Goal: Task Accomplishment & Management: Use online tool/utility

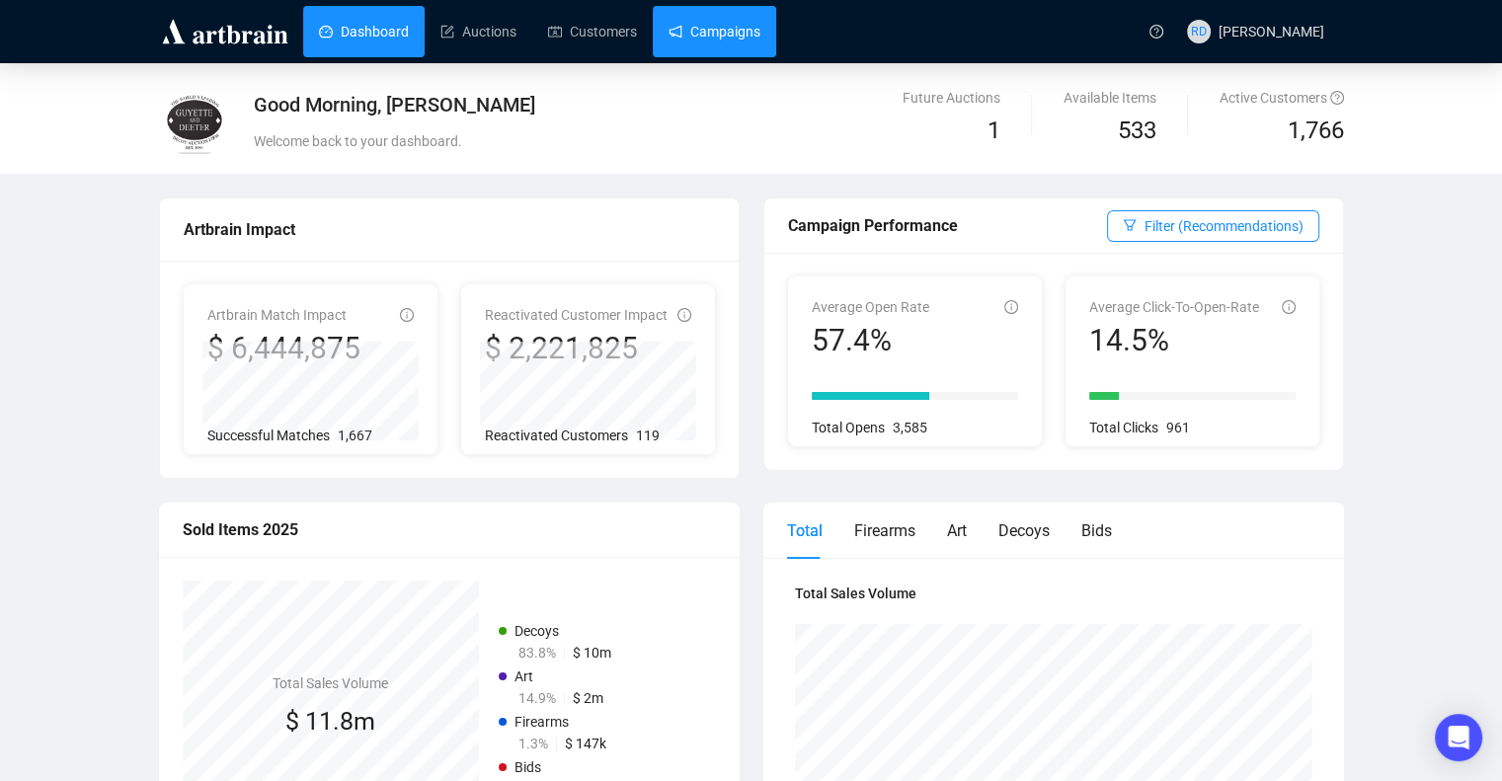
click at [680, 39] on link "Campaigns" at bounding box center [715, 31] width 92 height 51
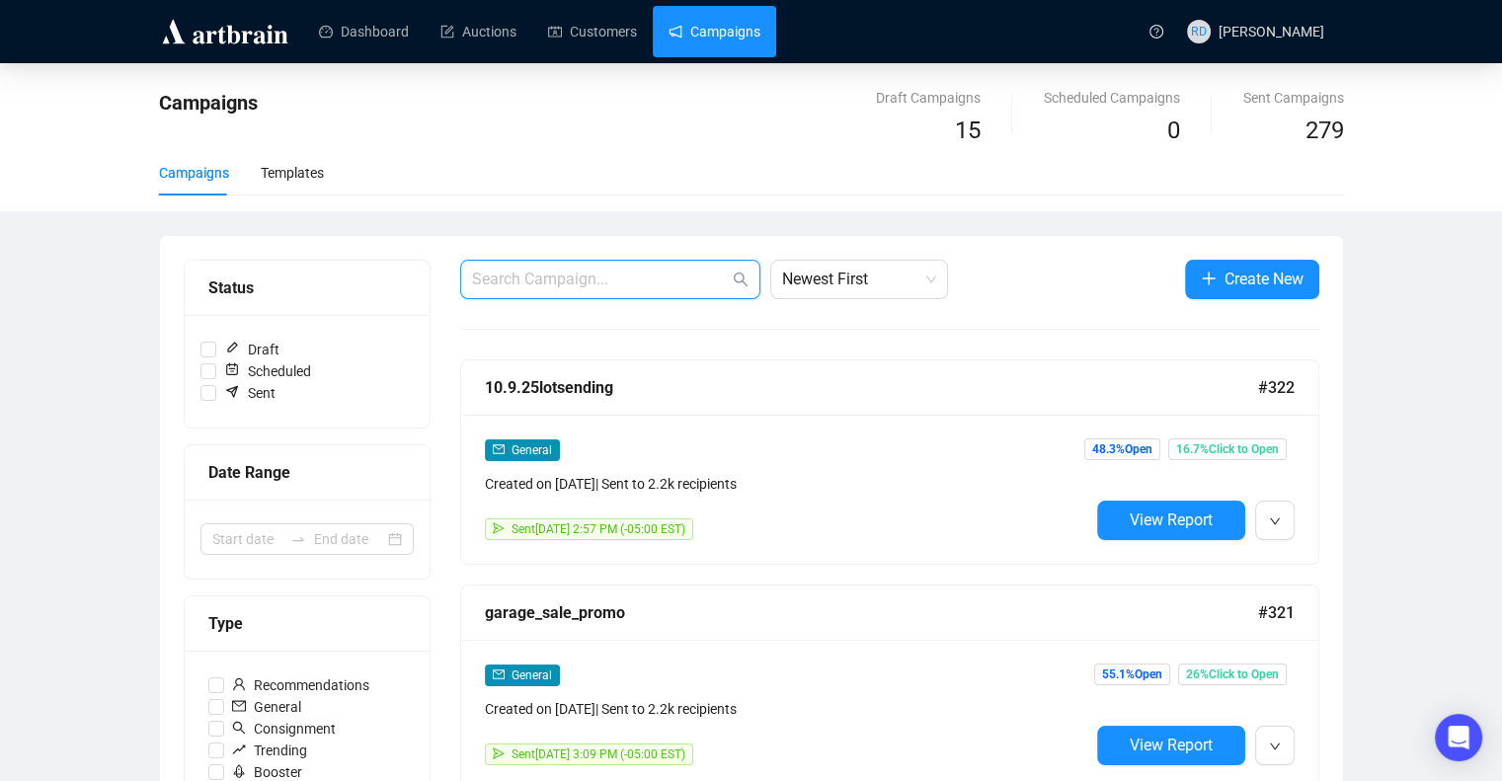
click at [559, 280] on input "text" at bounding box center [600, 280] width 257 height 24
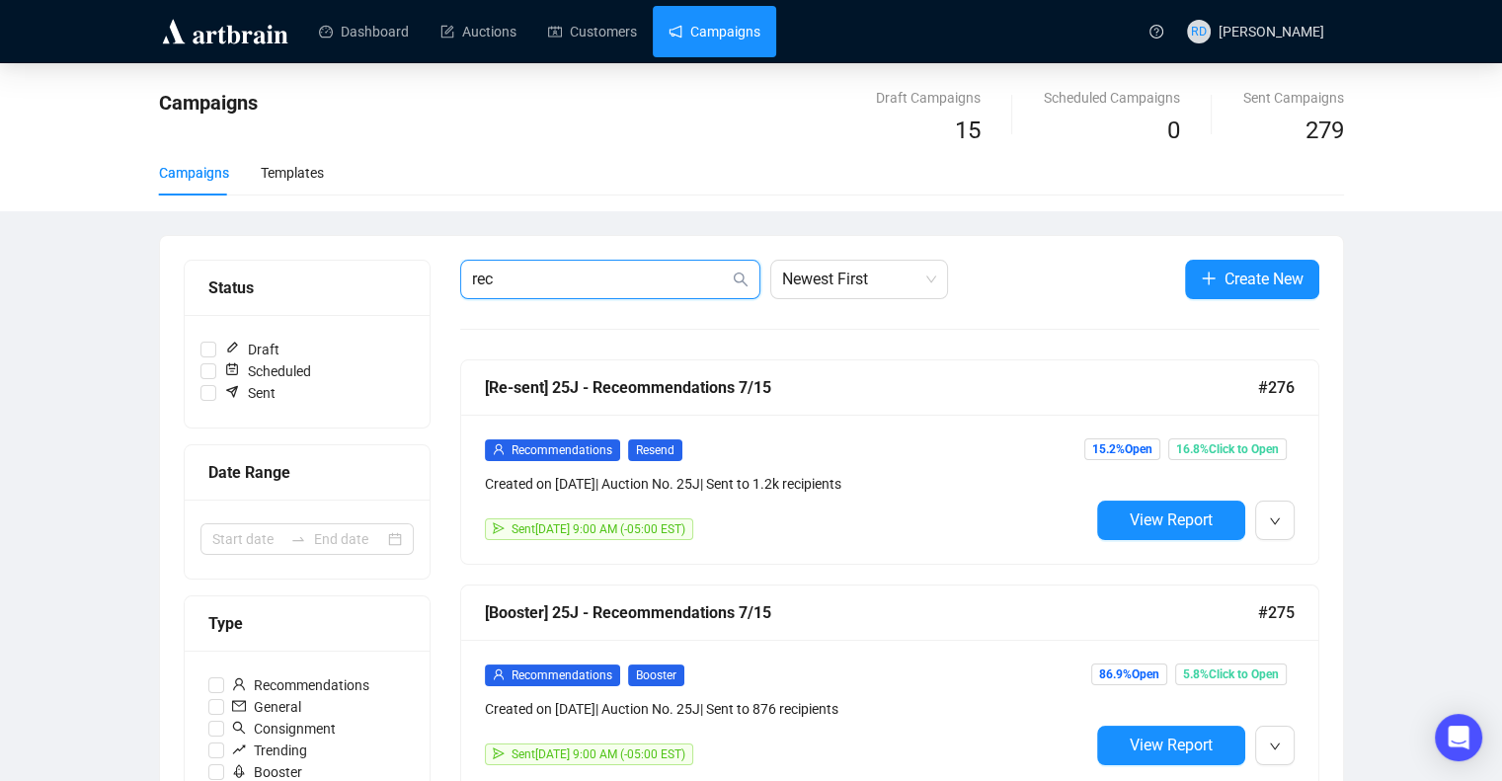
type input "rec"
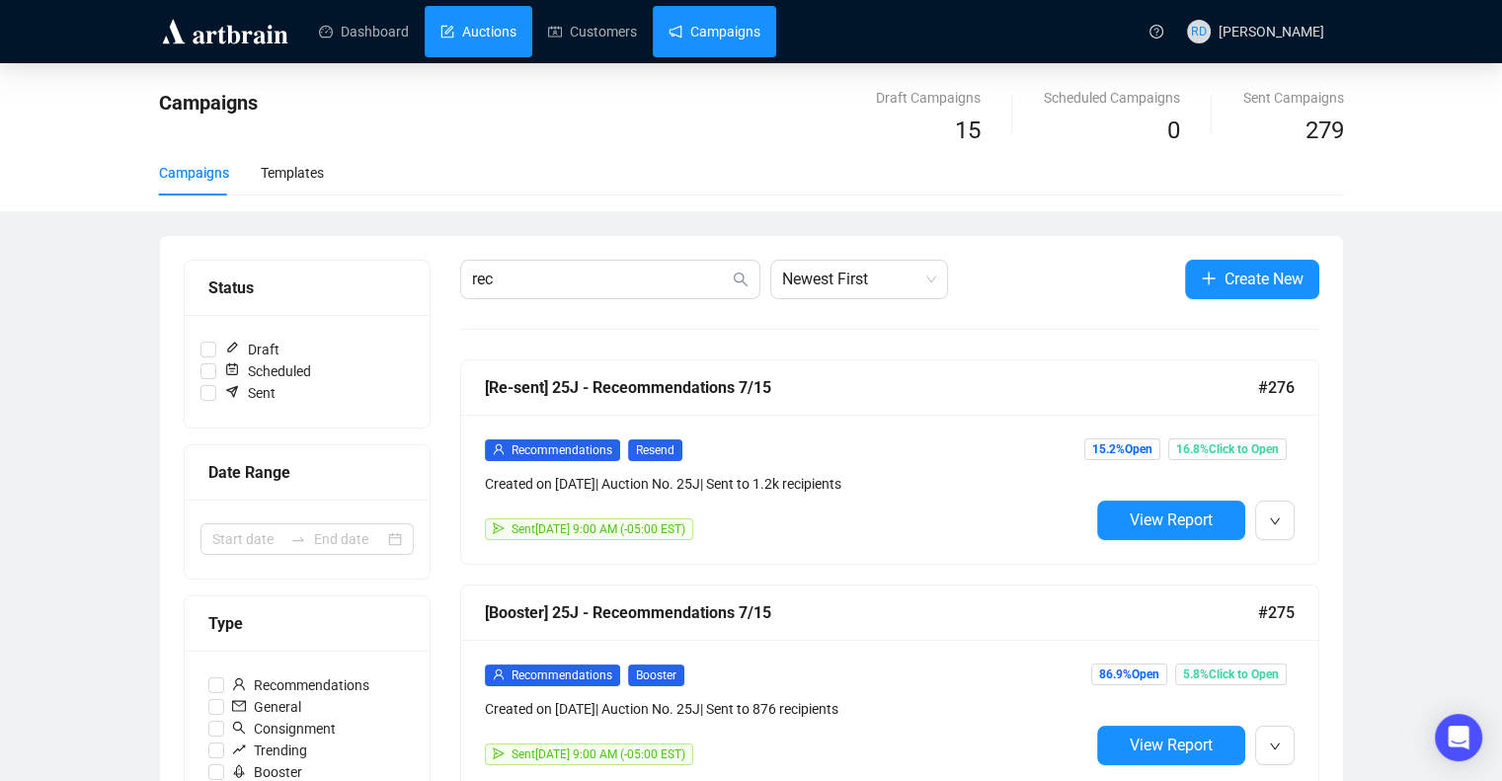
click at [464, 33] on link "Auctions" at bounding box center [479, 31] width 76 height 51
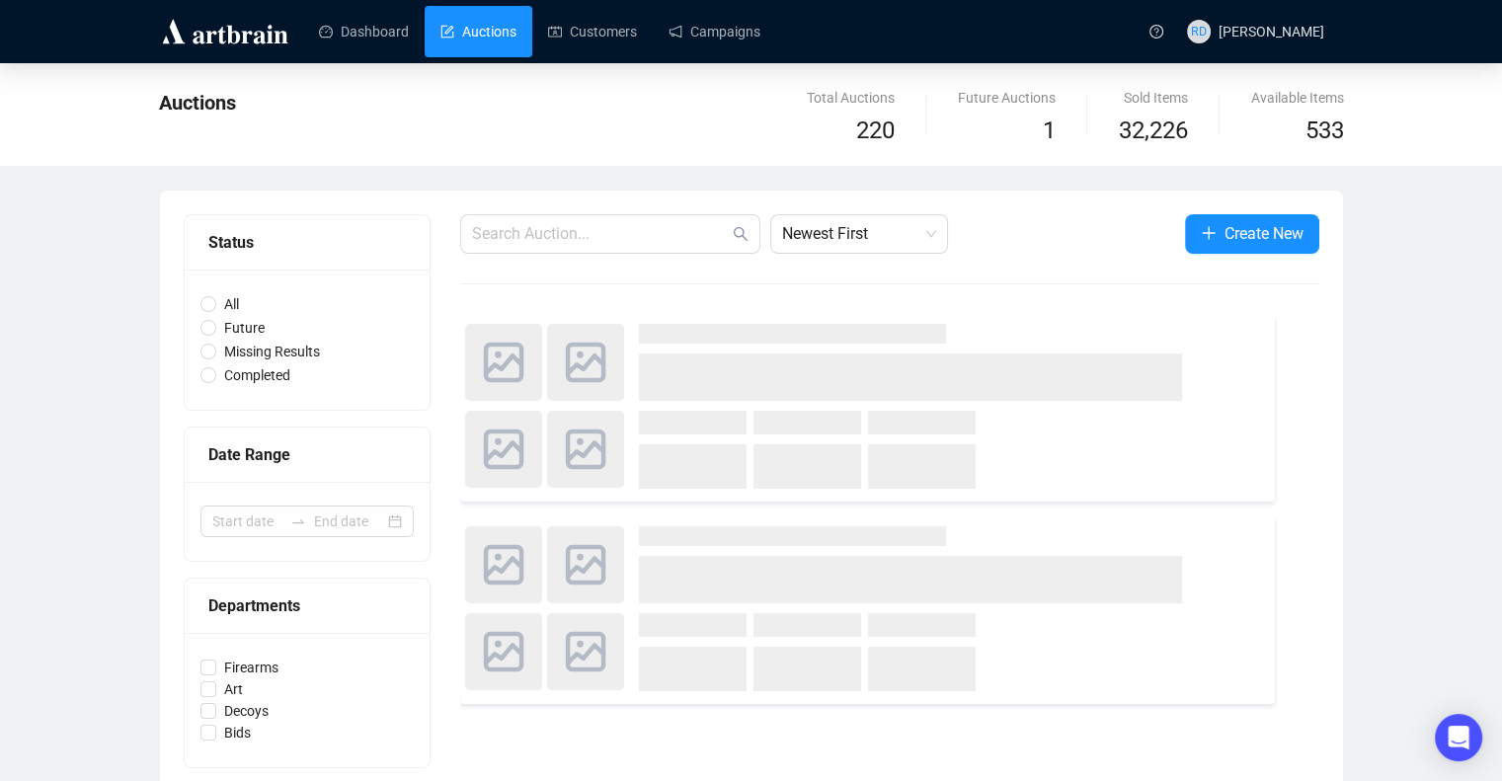
click at [1260, 239] on span "Create New" at bounding box center [1264, 233] width 79 height 25
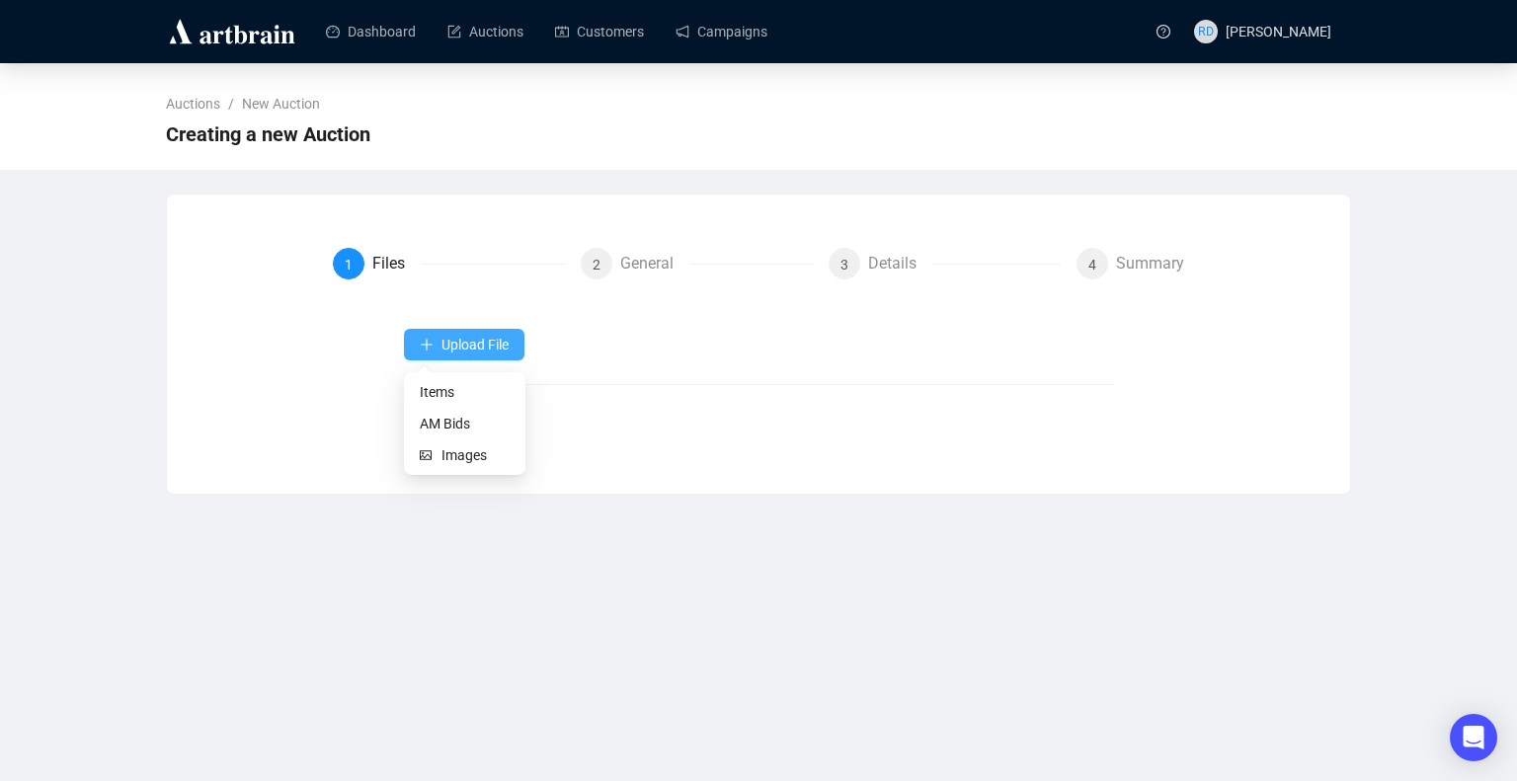
click at [471, 339] on span "Upload File" at bounding box center [474, 345] width 67 height 16
click at [459, 343] on span "Upload File" at bounding box center [474, 345] width 67 height 16
click at [415, 345] on button "Upload File" at bounding box center [464, 345] width 120 height 32
click at [439, 350] on button "Upload File" at bounding box center [464, 345] width 120 height 32
click at [442, 393] on span "Items" at bounding box center [465, 392] width 90 height 22
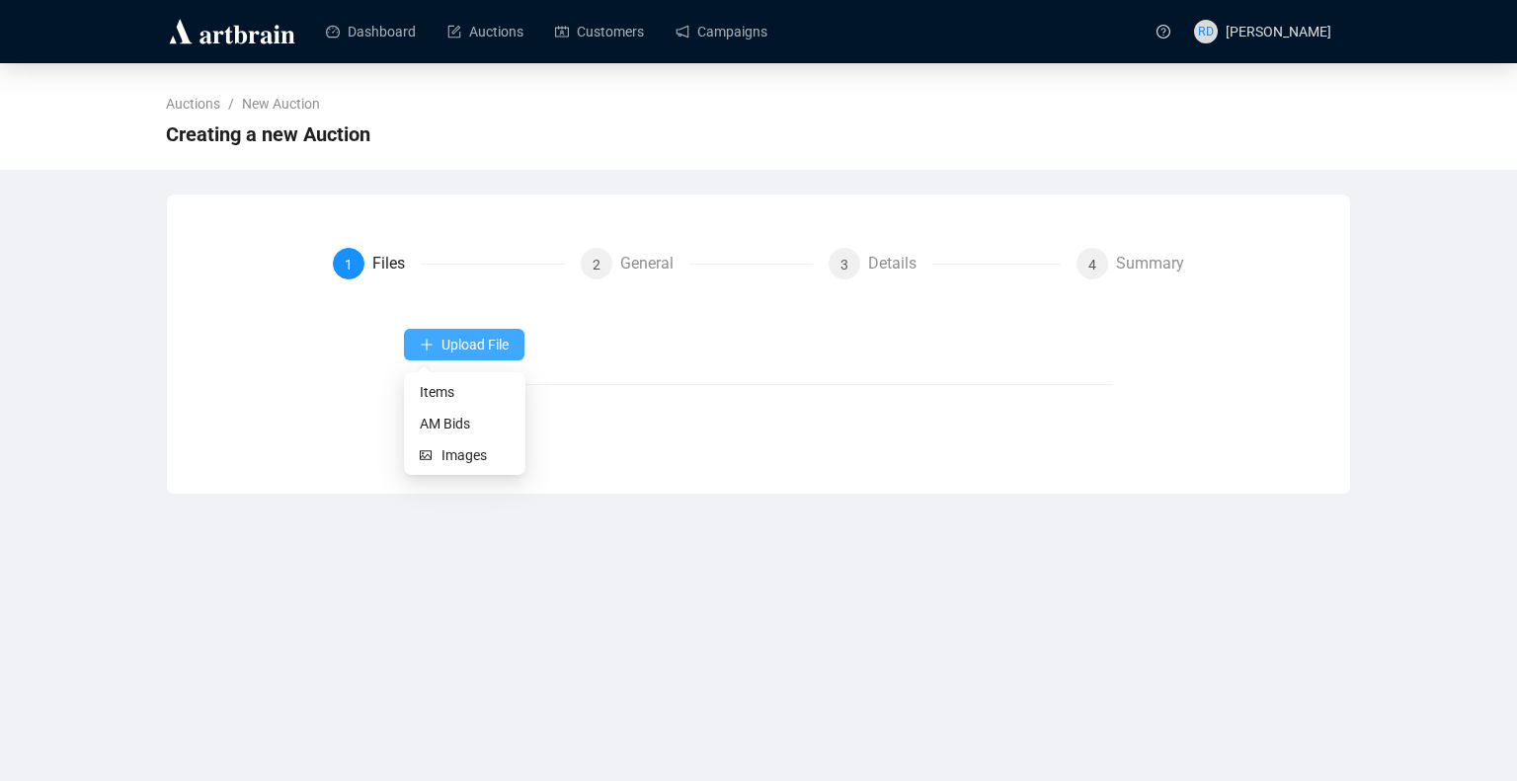
click at [465, 347] on span "Upload File" at bounding box center [474, 345] width 67 height 16
click at [424, 391] on div "Upload File Next" at bounding box center [759, 385] width 710 height 112
click at [429, 390] on span "Items" at bounding box center [465, 392] width 90 height 22
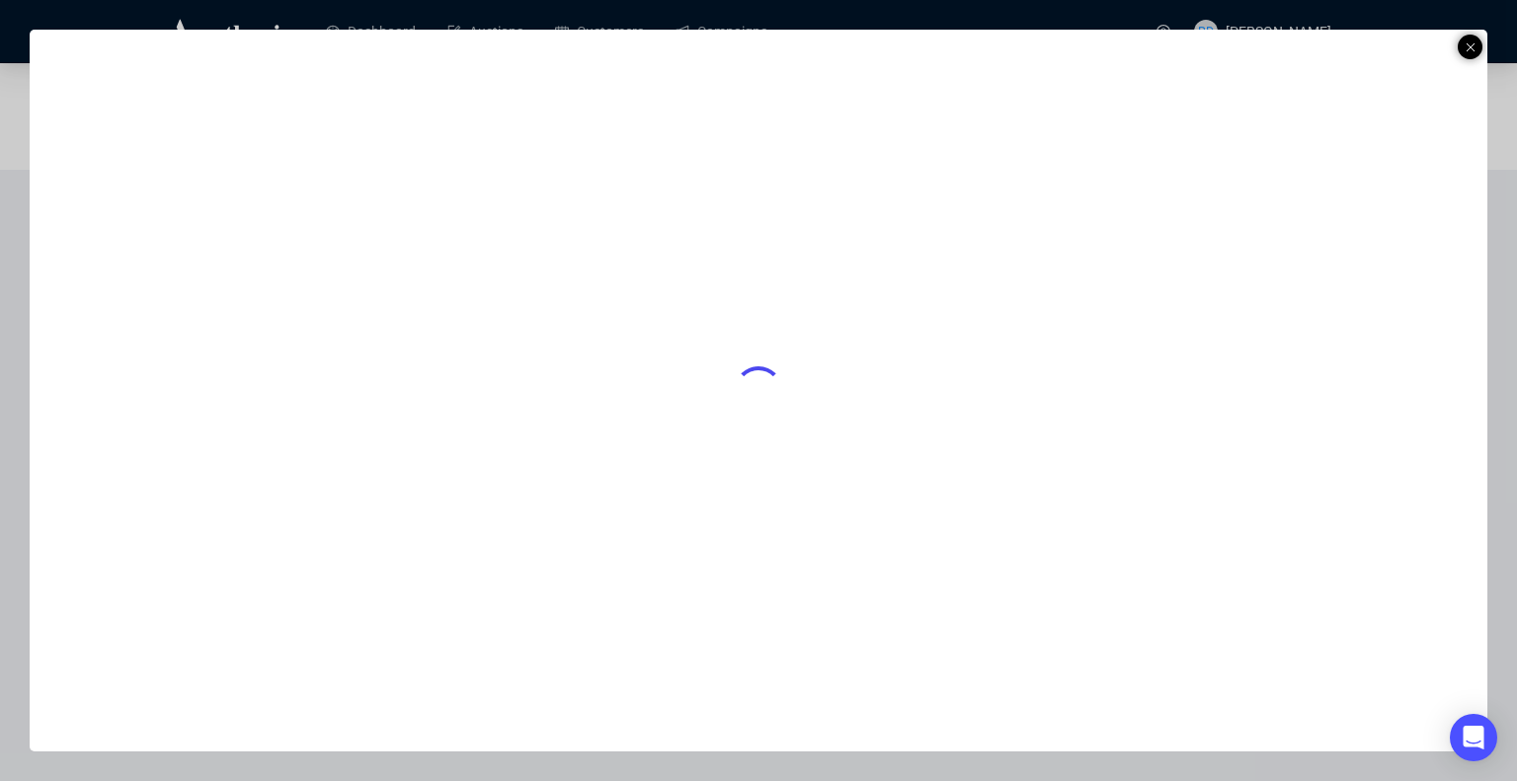
click at [1468, 48] on icon at bounding box center [1471, 48] width 10 height 24
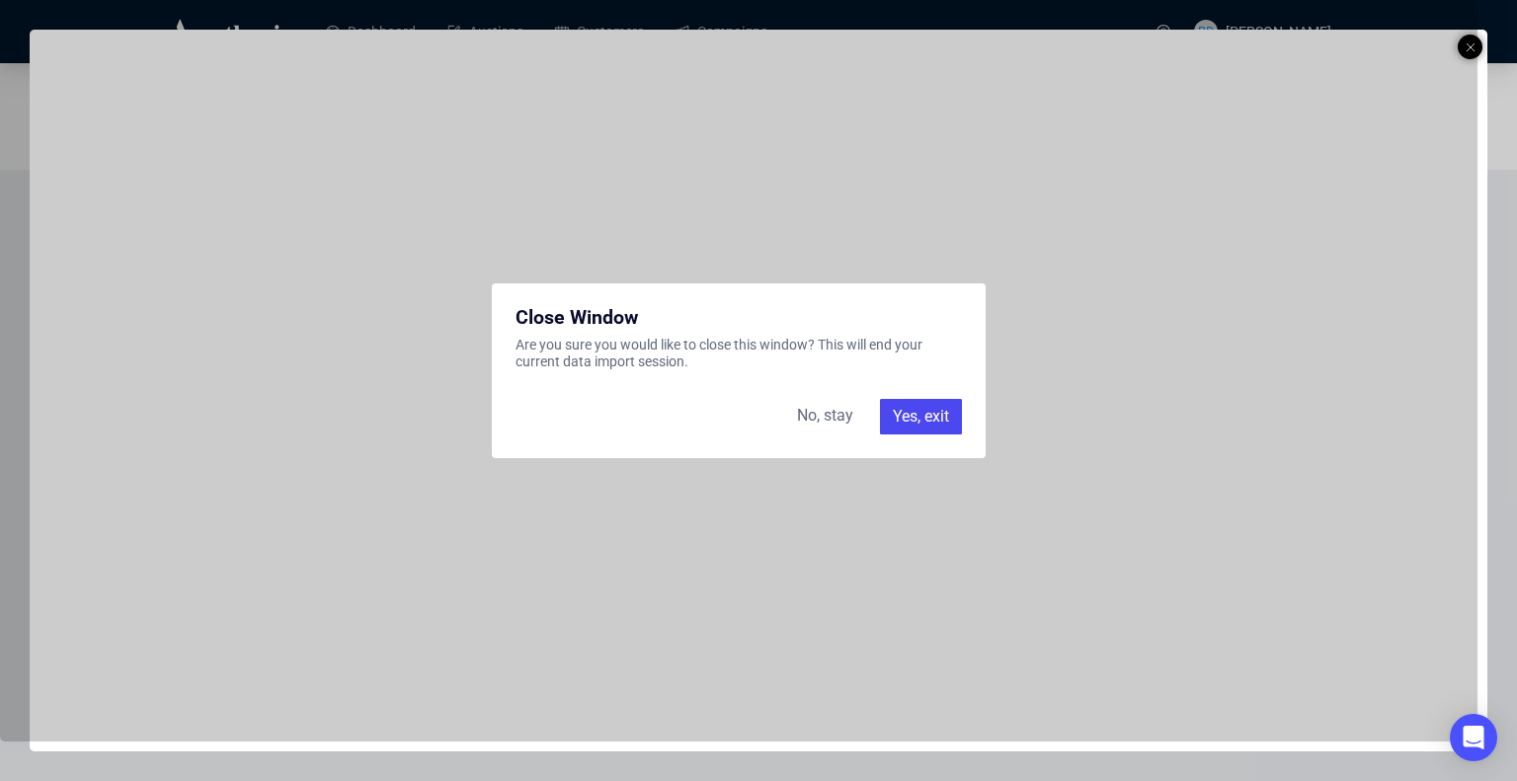
click at [938, 420] on div "Yes, exit" at bounding box center [921, 417] width 82 height 36
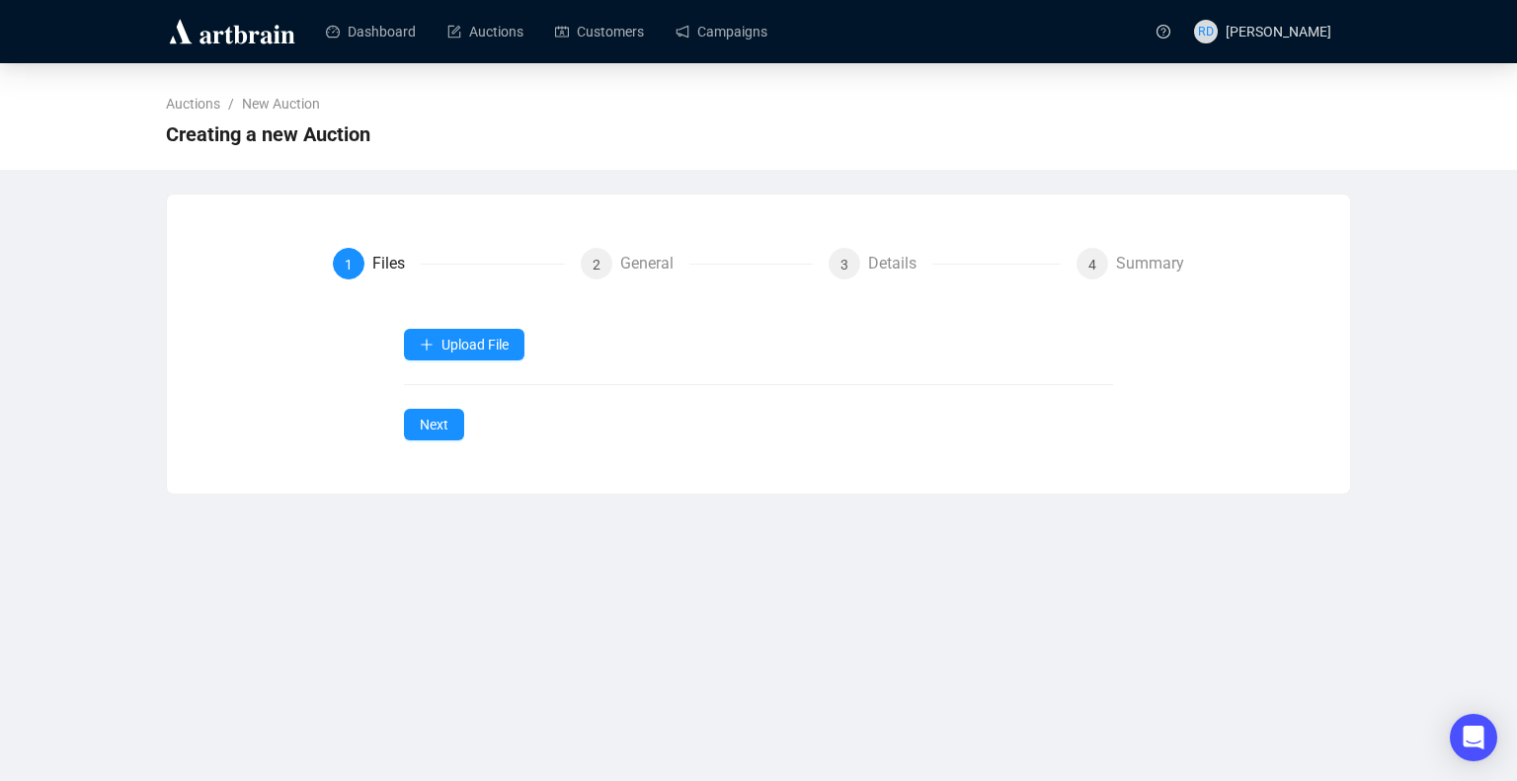
click at [370, 488] on div "1 Files 2 General 3 Details 4 Summary Upload File Next" at bounding box center [758, 344] width 1185 height 301
click at [435, 394] on span "Items" at bounding box center [465, 392] width 90 height 22
click at [431, 387] on span "Items" at bounding box center [465, 392] width 90 height 22
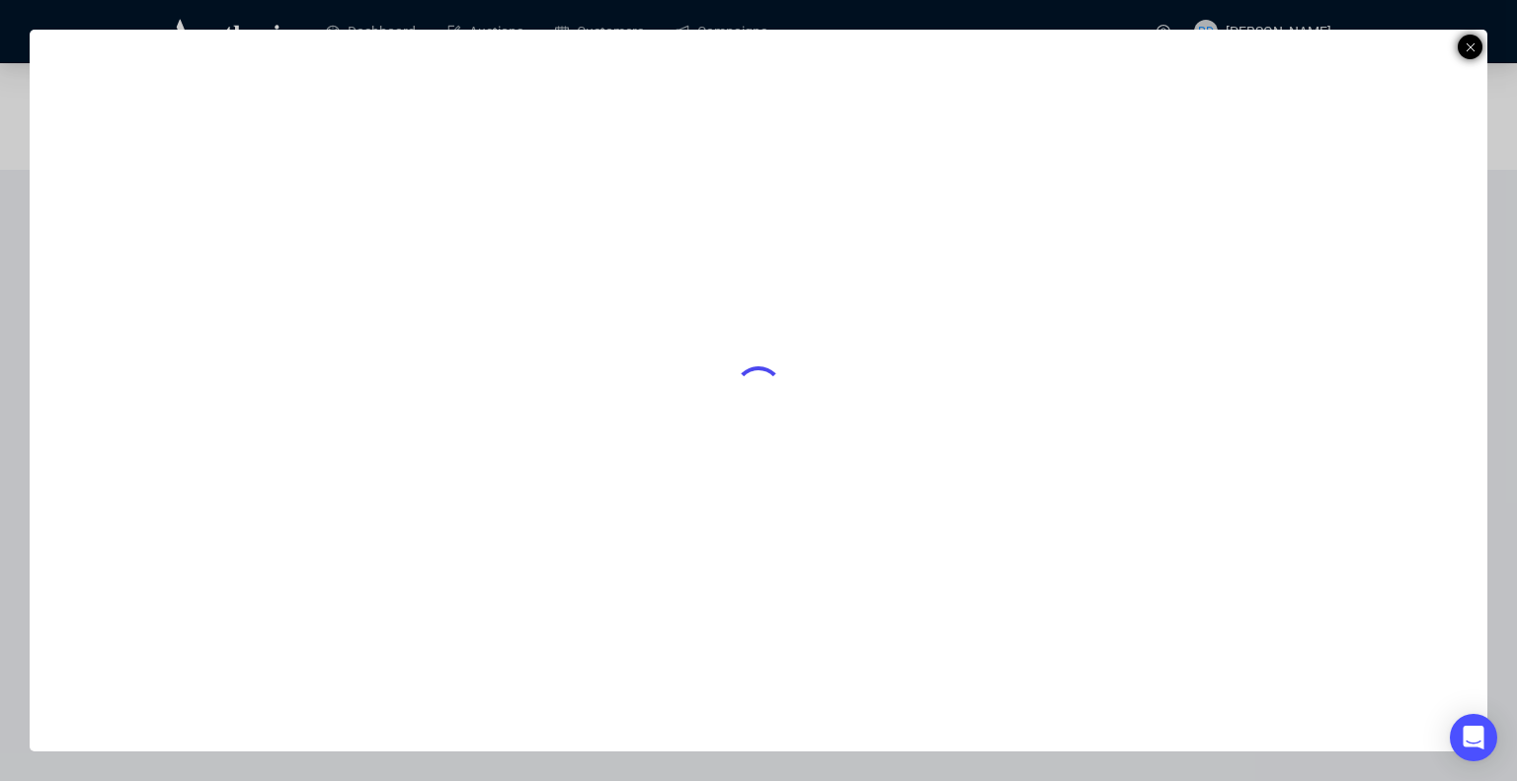
click at [1467, 50] on icon at bounding box center [1471, 48] width 10 height 24
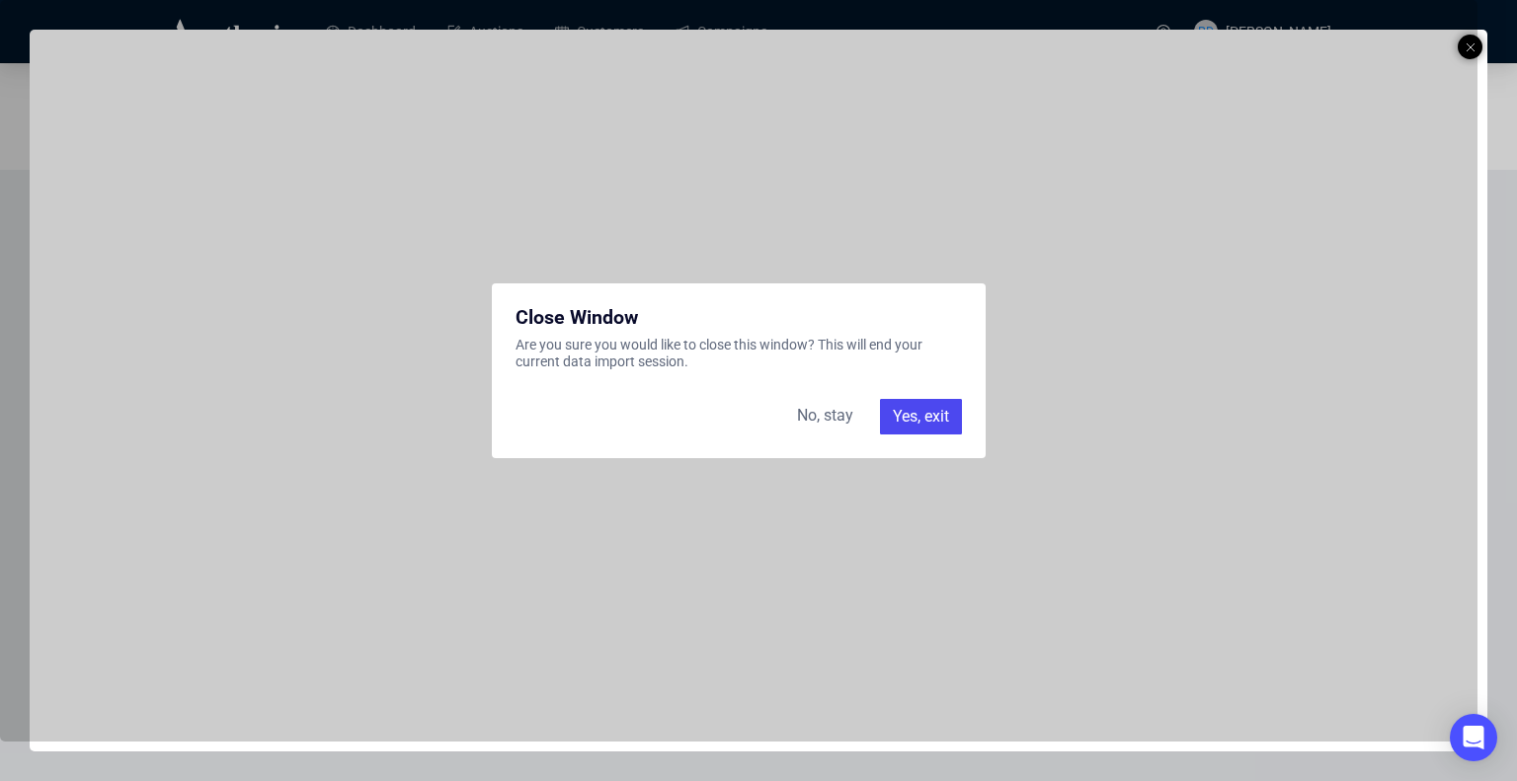
click at [924, 412] on div "Yes, exit" at bounding box center [921, 417] width 82 height 36
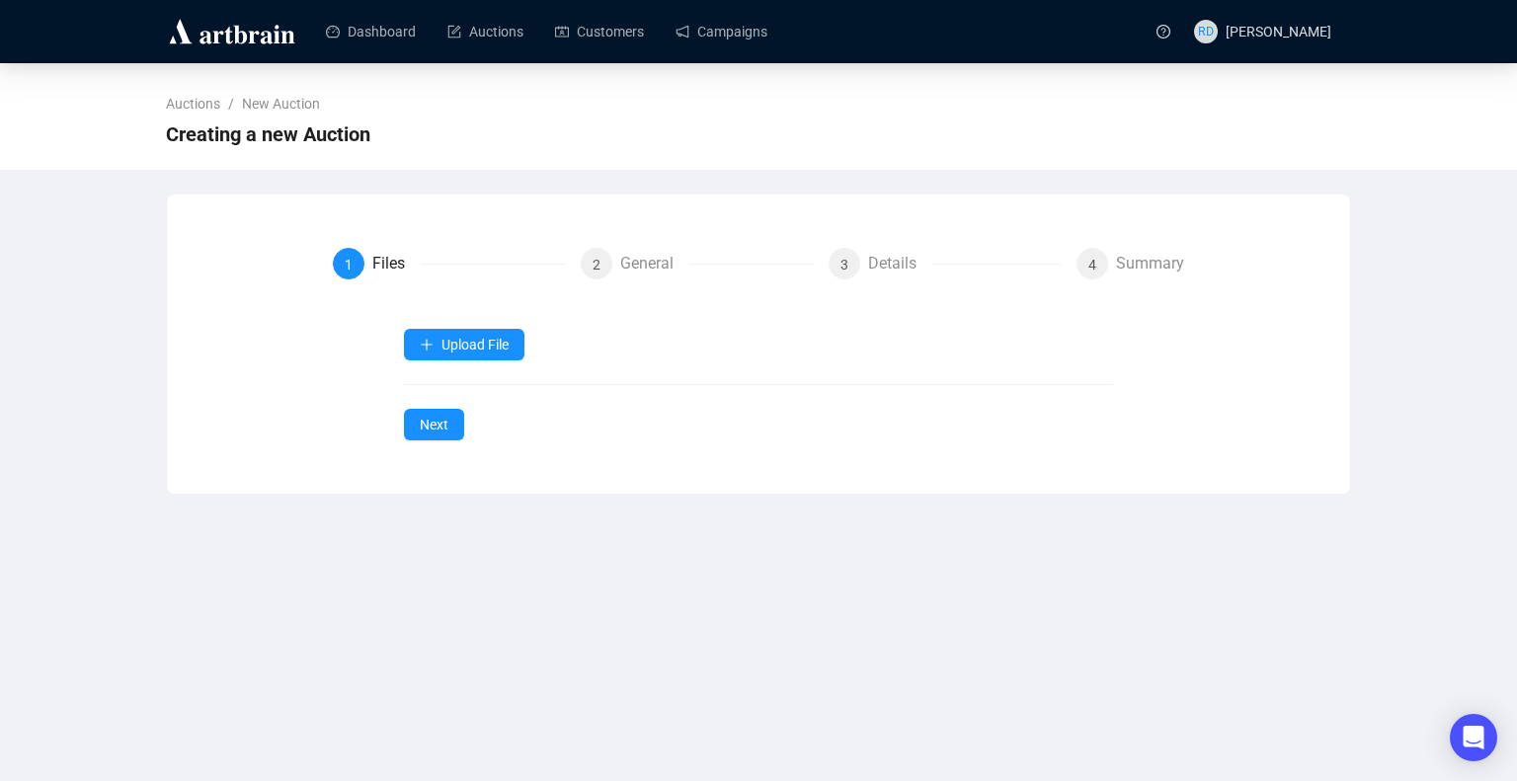
click at [243, 37] on img at bounding box center [232, 32] width 132 height 32
